Goal: Transaction & Acquisition: Subscribe to service/newsletter

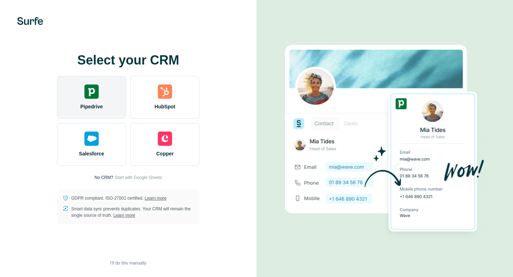
click at [97, 93] on img at bounding box center [92, 92] width 14 height 14
